Goal: Book appointment/travel/reservation

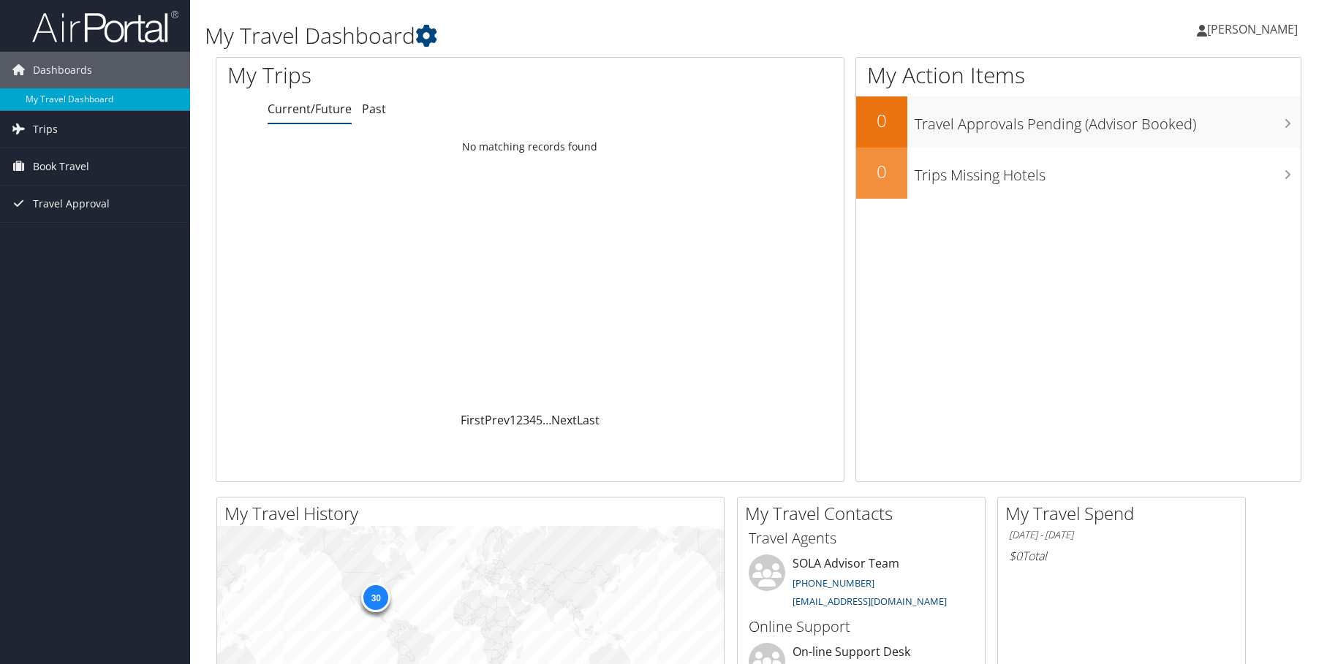
scroll to position [1, 0]
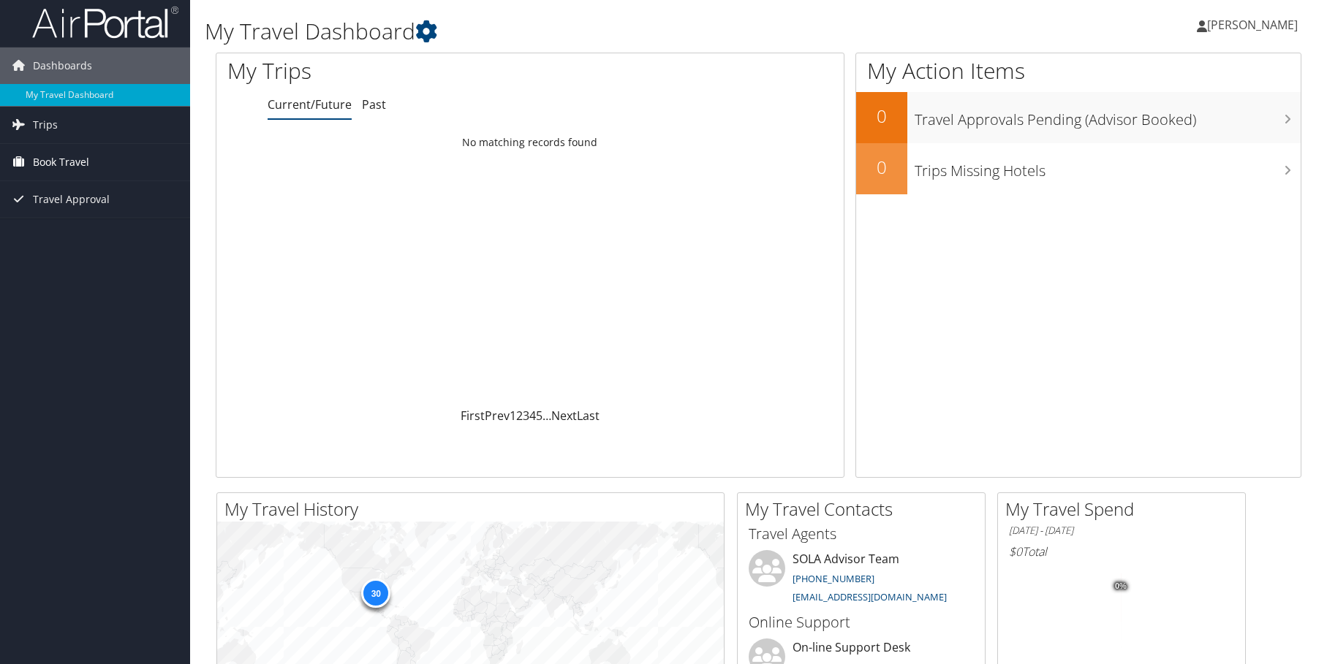
click at [53, 166] on span "Book Travel" at bounding box center [61, 162] width 56 height 37
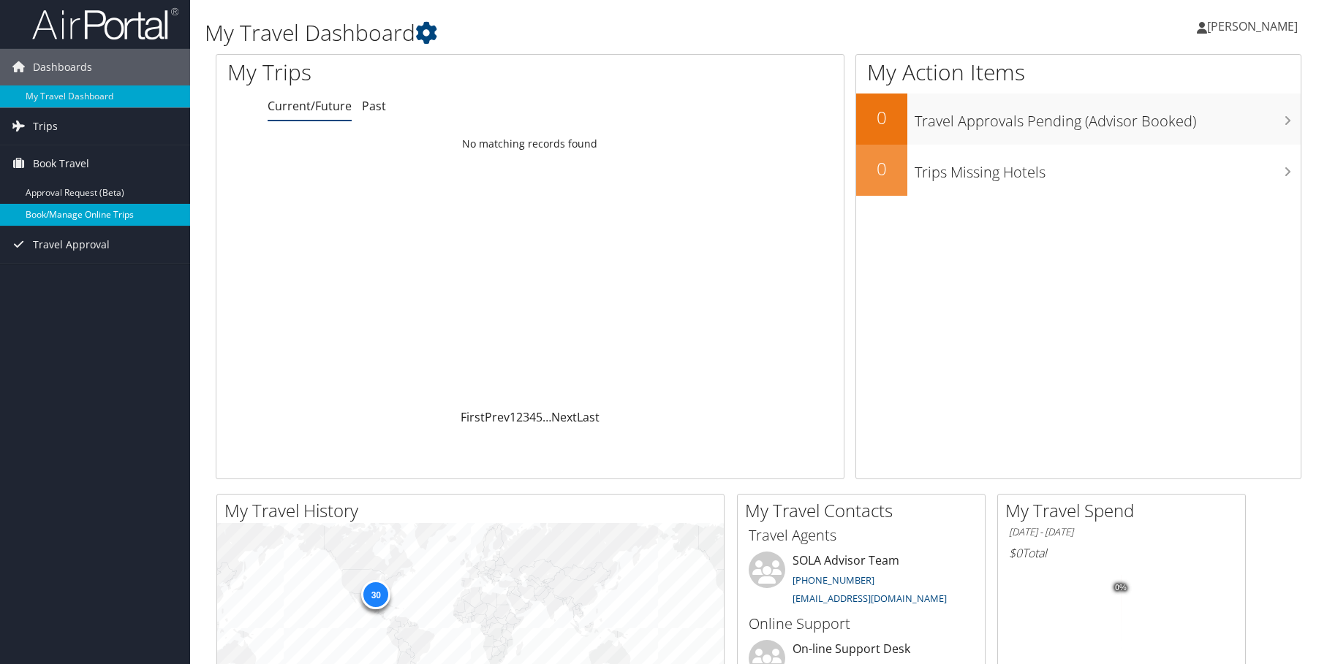
click at [50, 213] on link "Book/Manage Online Trips" at bounding box center [95, 215] width 190 height 22
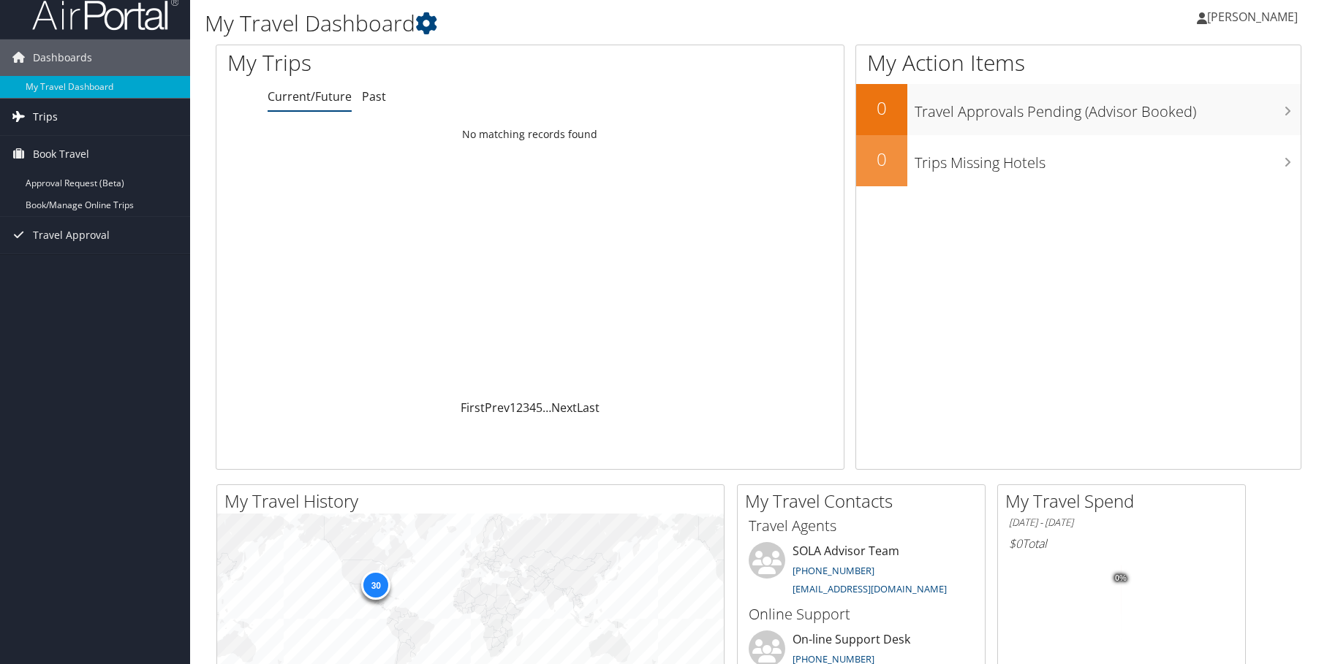
scroll to position [12, 0]
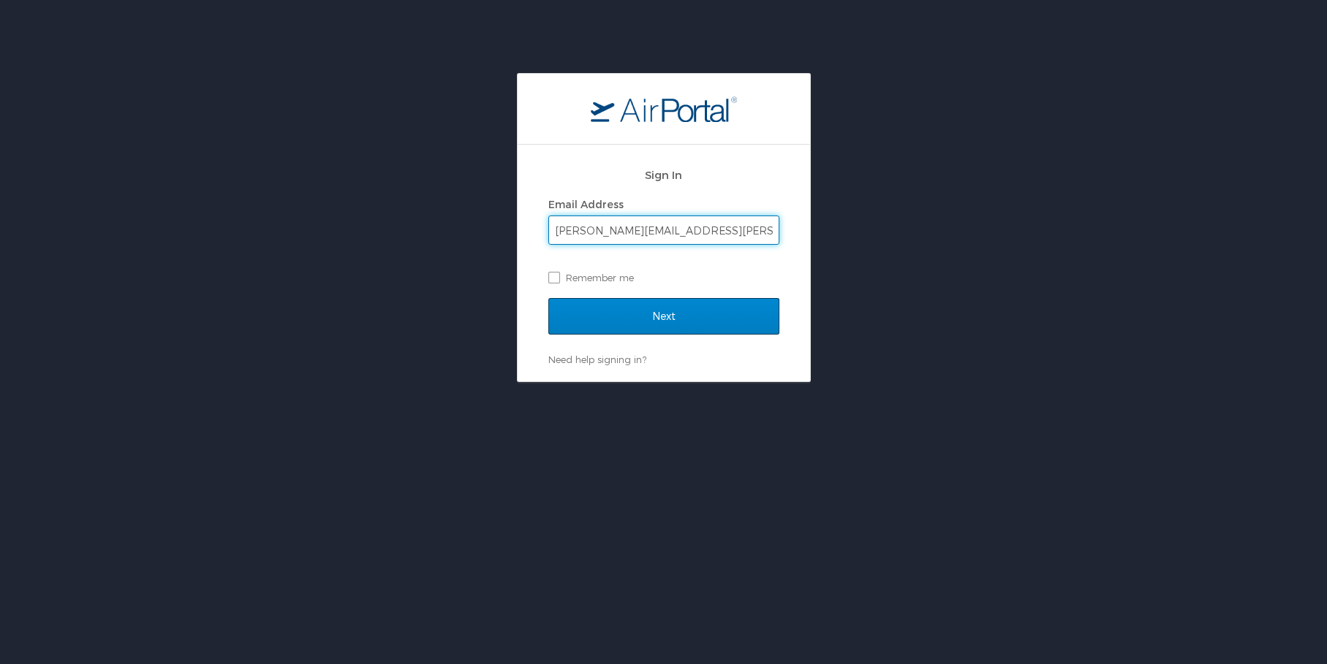
type input "harry.anderson@sus.edu"
click at [707, 316] on input "Next" at bounding box center [663, 316] width 231 height 37
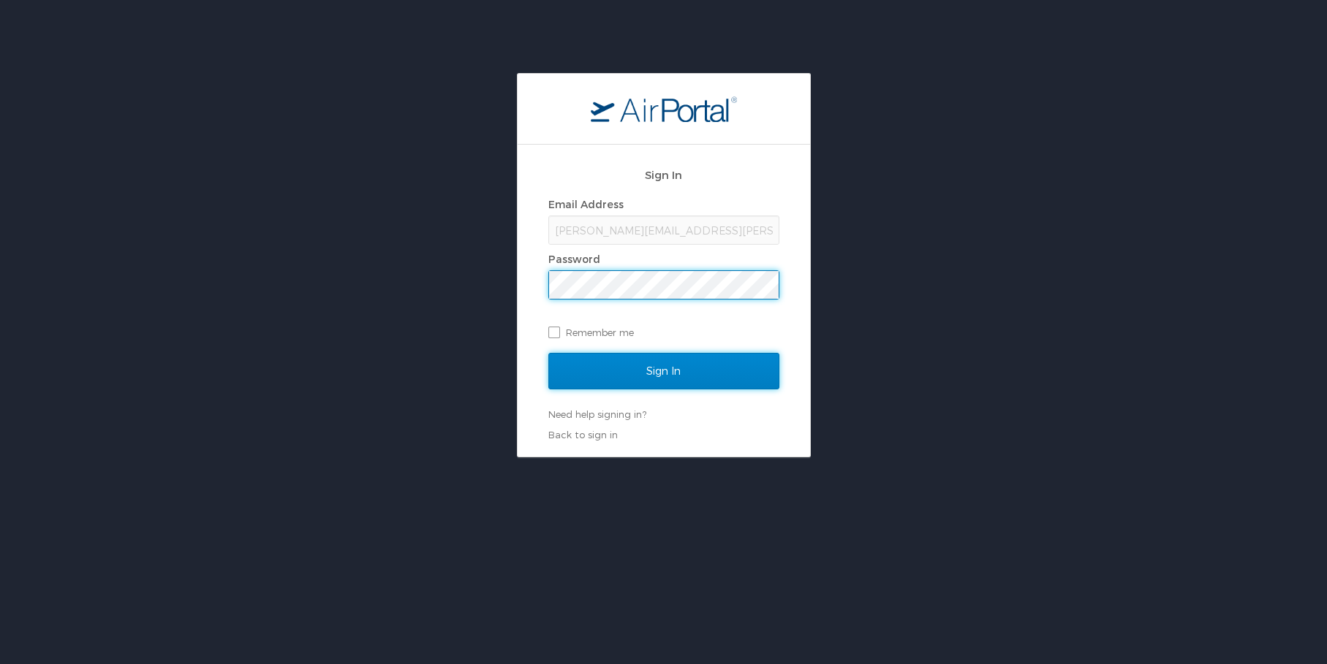
click at [687, 376] on input "Sign In" at bounding box center [663, 371] width 231 height 37
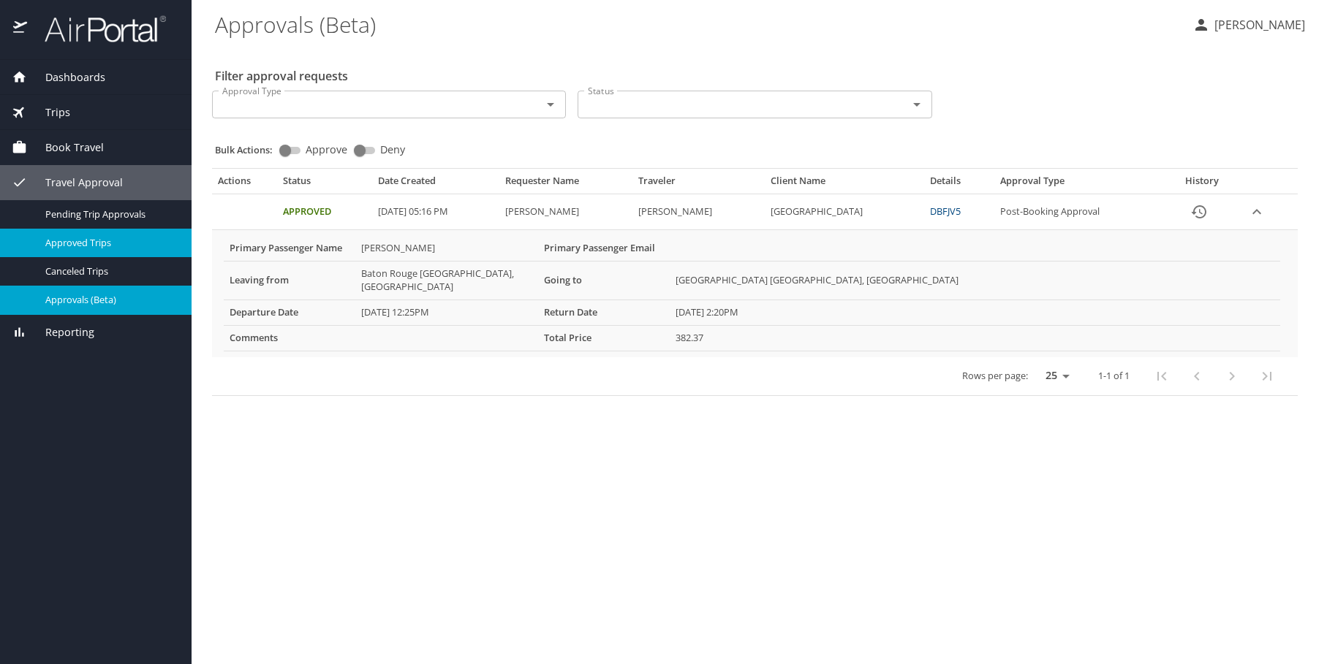
click at [86, 243] on span "Approved Trips" at bounding box center [109, 243] width 129 height 14
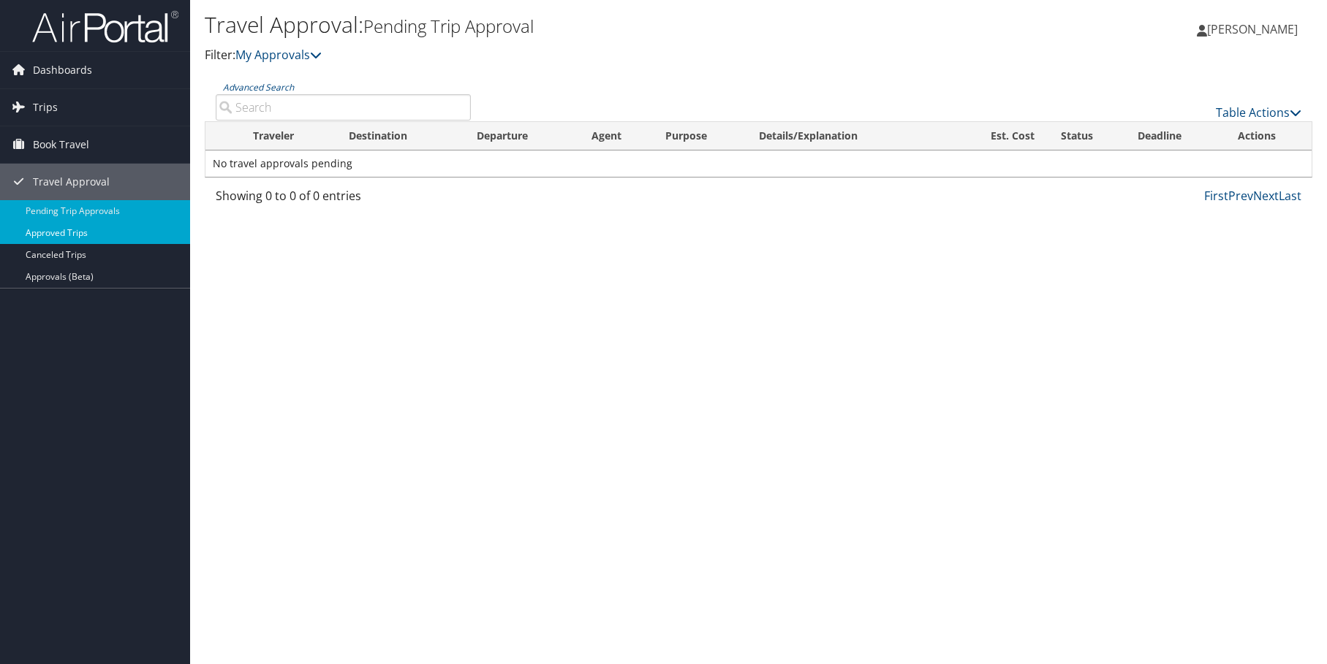
click at [70, 238] on link "Approved Trips" at bounding box center [95, 233] width 190 height 22
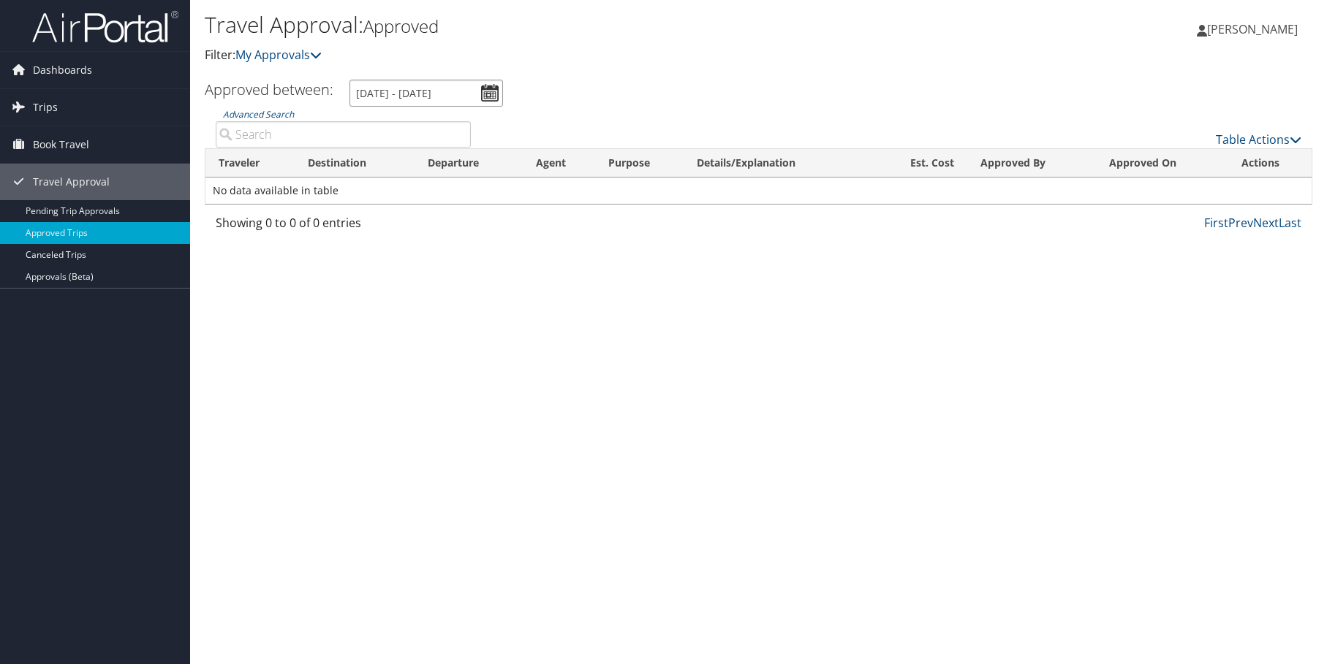
click at [492, 91] on input "[DATE] - [DATE]" at bounding box center [425, 93] width 153 height 27
drag, startPoint x: 207, startPoint y: 326, endPoint x: 211, endPoint y: 318, distance: 9.2
click at [207, 324] on div "Travel Approval: Approved Filter: My Approvals [PERSON_NAME] [PERSON_NAME] My S…" at bounding box center [758, 332] width 1137 height 664
click at [68, 278] on link "Approvals (Beta)" at bounding box center [95, 277] width 190 height 22
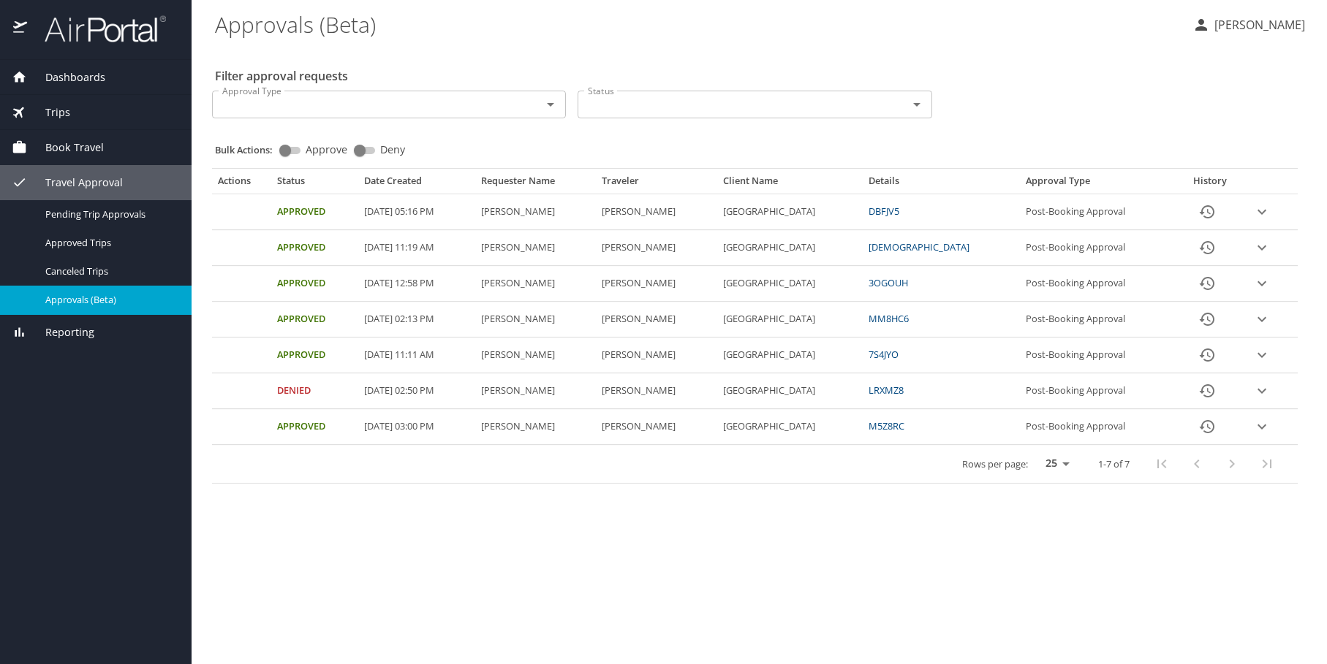
click at [1265, 211] on icon "expand row" at bounding box center [1262, 212] width 18 height 18
